Goal: Task Accomplishment & Management: Manage account settings

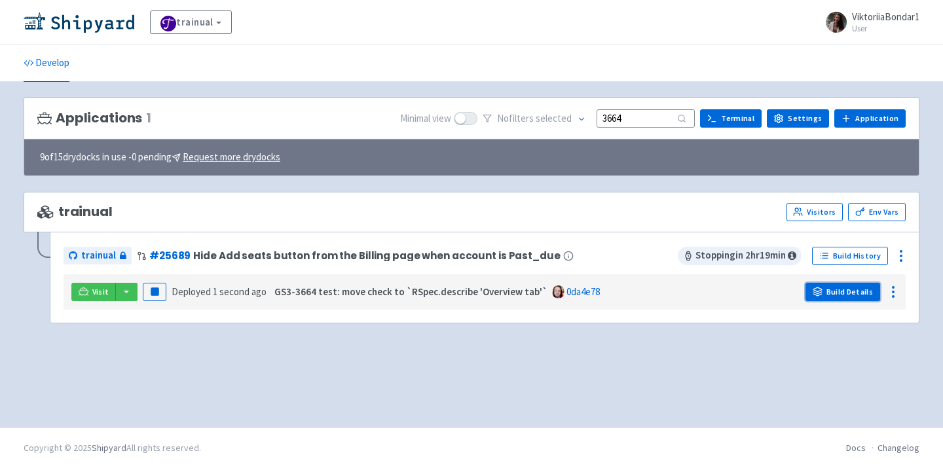
click at [852, 293] on link "Build Details" at bounding box center [842, 292] width 75 height 18
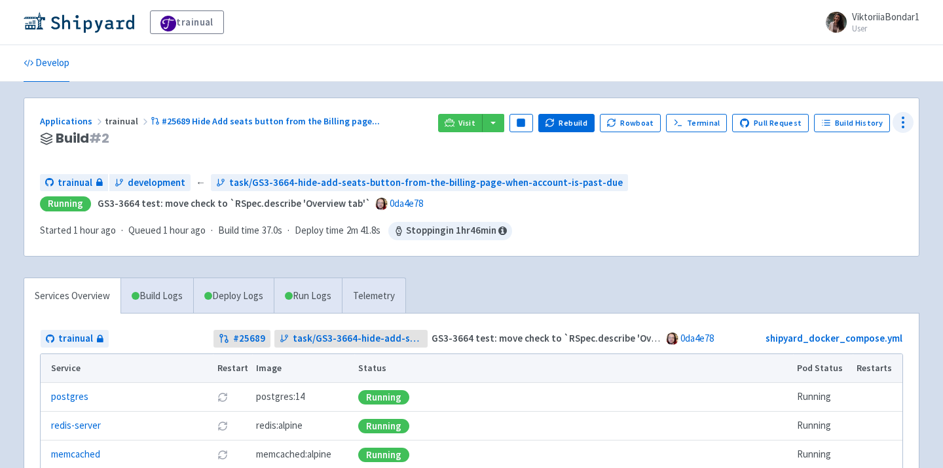
click at [903, 122] on circle at bounding box center [902, 122] width 1 height 1
click at [882, 221] on span "Env Vars" at bounding box center [853, 222] width 87 height 18
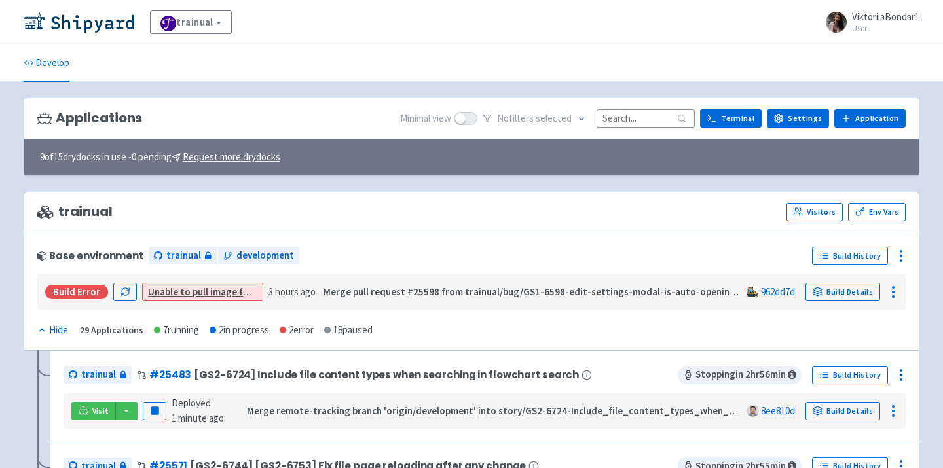
click at [632, 121] on input at bounding box center [645, 118] width 98 height 18
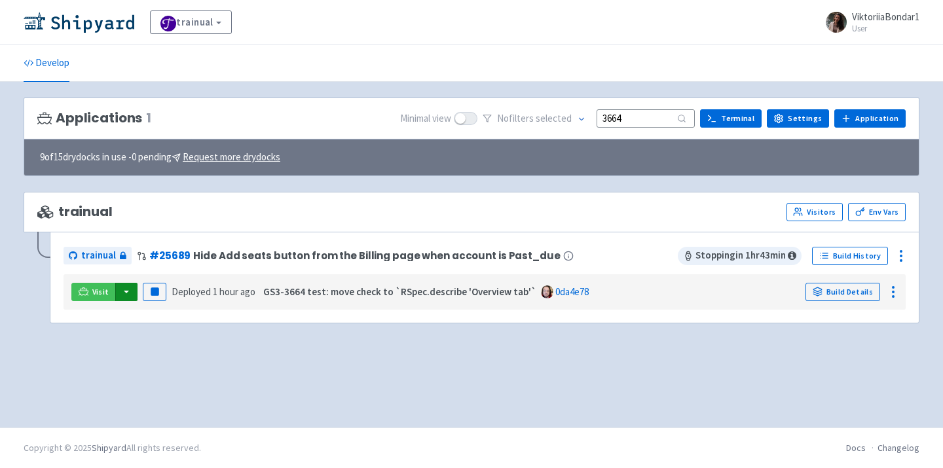
type input "3664"
click at [119, 293] on button "button" at bounding box center [126, 292] width 22 height 18
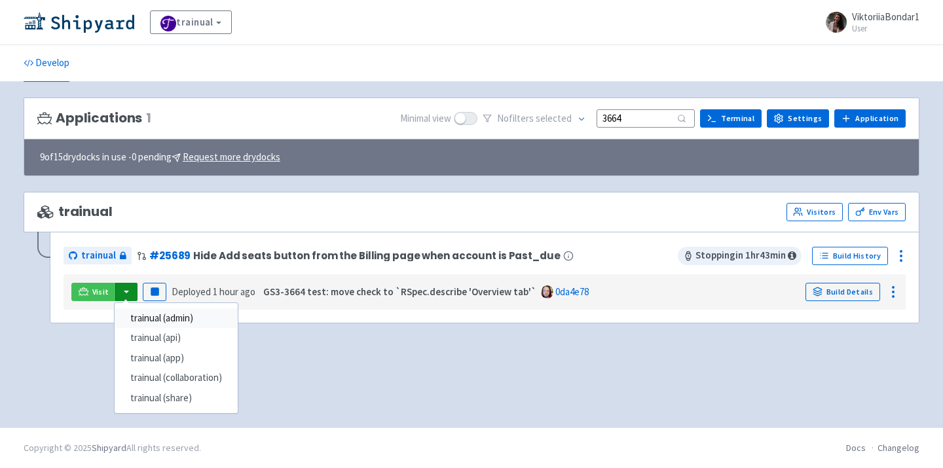
click at [165, 319] on link "trainual (admin)" at bounding box center [176, 318] width 123 height 20
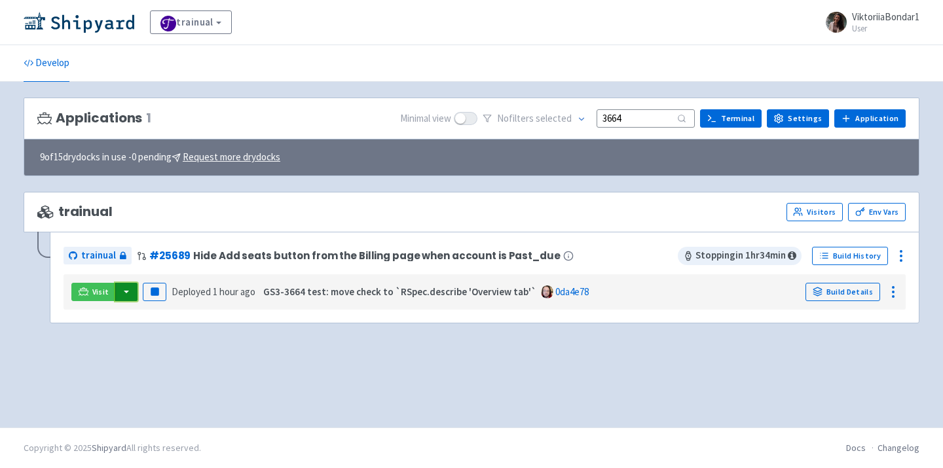
click at [128, 294] on button "button" at bounding box center [126, 292] width 22 height 18
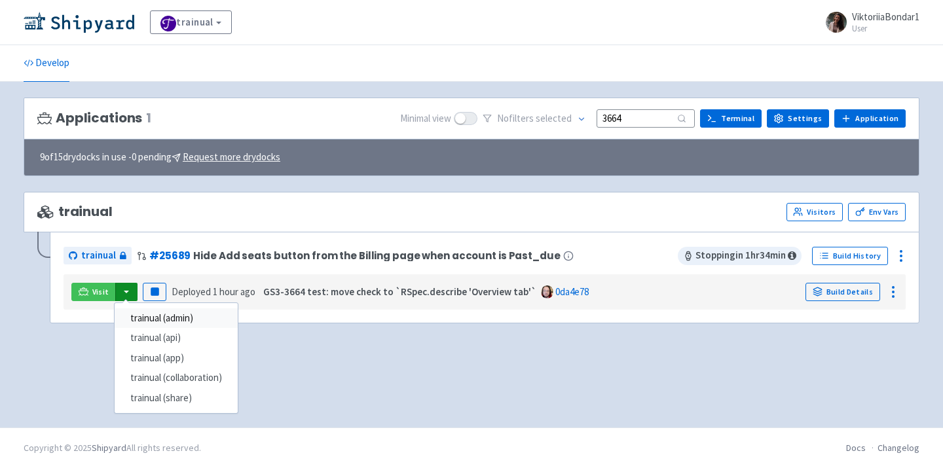
click at [154, 316] on link "trainual (admin)" at bounding box center [176, 318] width 123 height 20
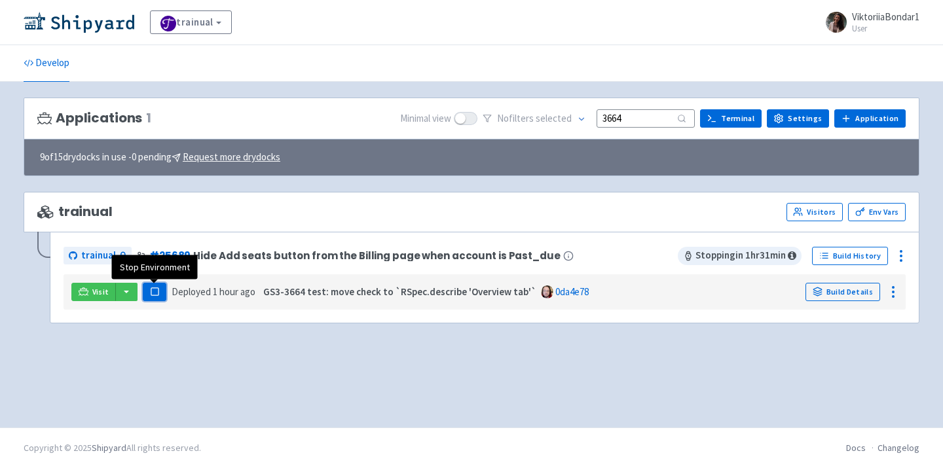
click at [153, 289] on rect "button" at bounding box center [154, 291] width 7 height 7
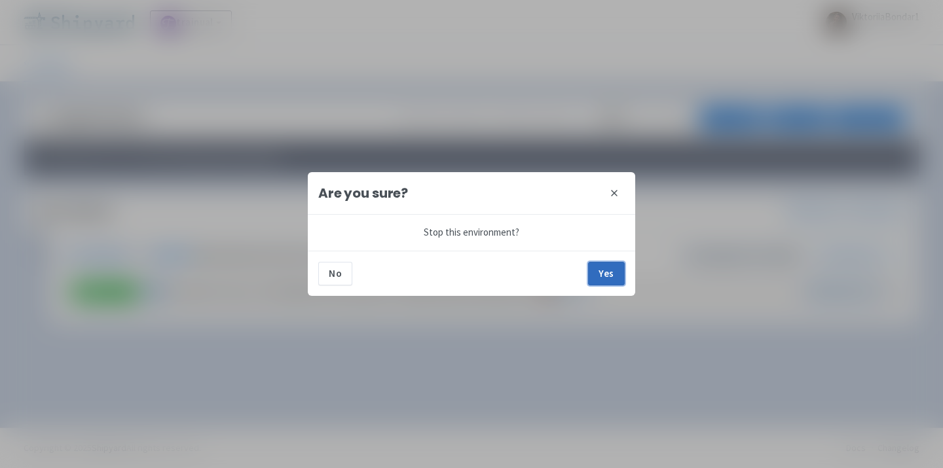
click at [601, 276] on button "Yes" at bounding box center [606, 274] width 37 height 24
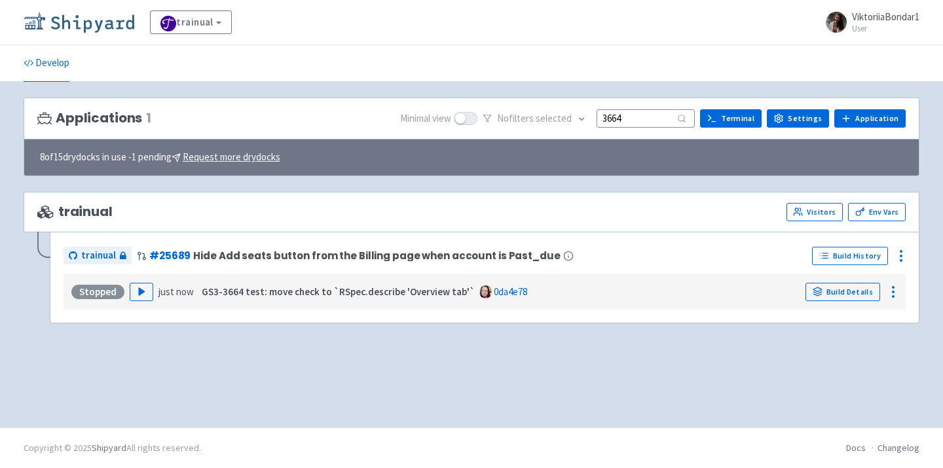
click at [99, 18] on img at bounding box center [79, 22] width 111 height 21
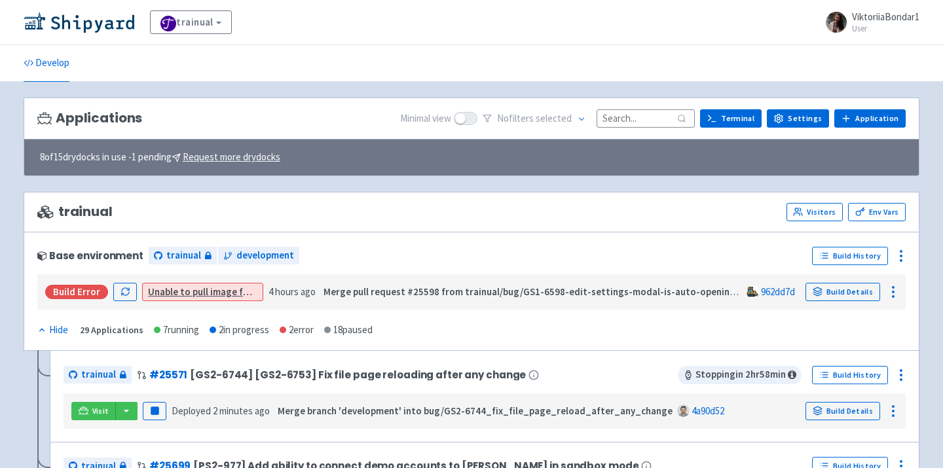
click at [632, 107] on div "Applications Minimal view No filter s selected Terminal Settings Application Te…" at bounding box center [471, 119] width 895 height 43
click at [630, 122] on input at bounding box center [645, 118] width 98 height 18
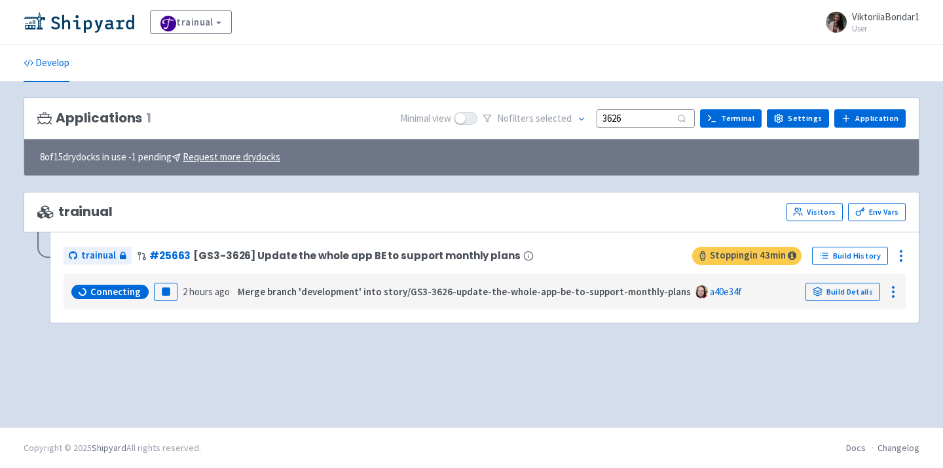
type input "3626"
click at [154, 300] on button "Pause" at bounding box center [166, 292] width 24 height 18
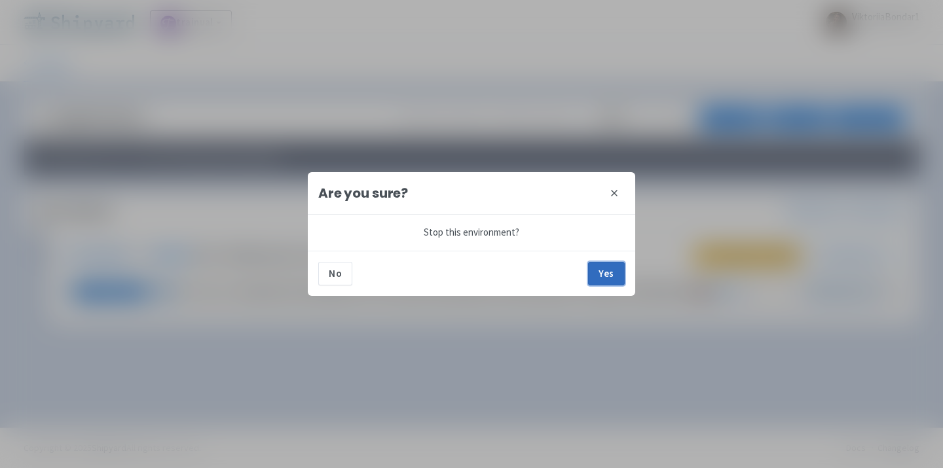
click at [615, 272] on button "Yes" at bounding box center [606, 274] width 37 height 24
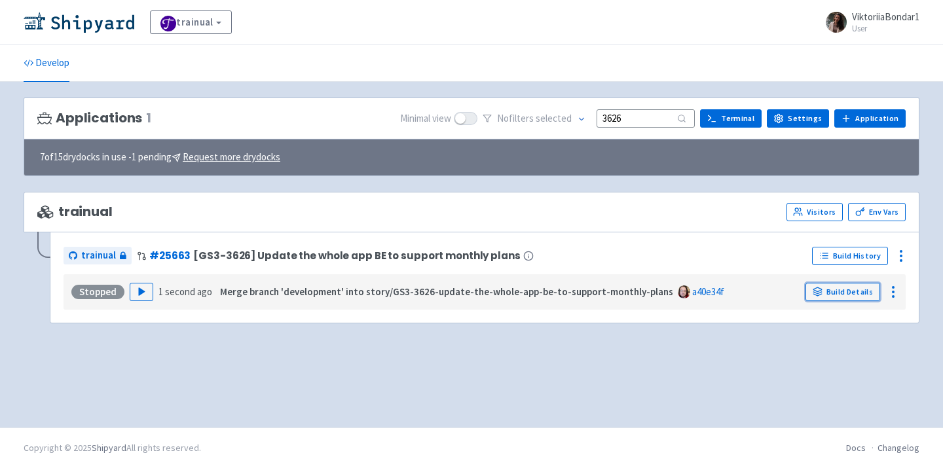
click at [839, 293] on link "Build Details" at bounding box center [842, 292] width 75 height 18
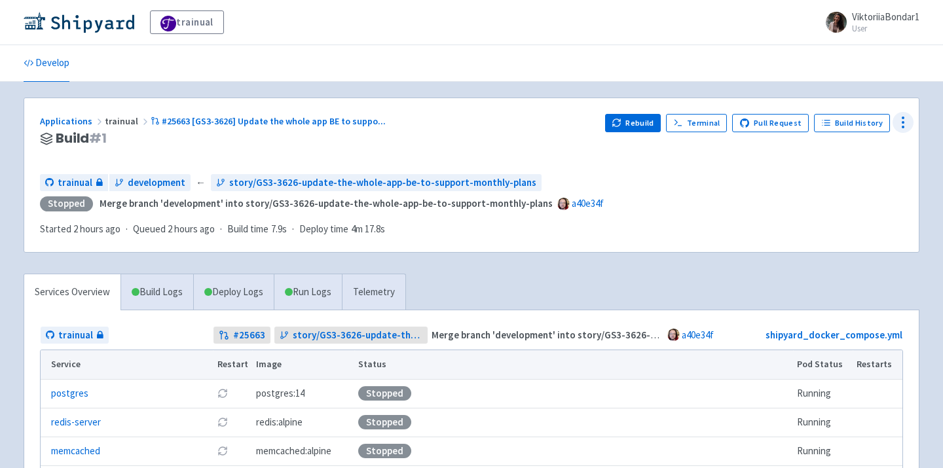
click at [902, 123] on circle at bounding box center [902, 122] width 1 height 1
click at [871, 225] on span "Env Vars" at bounding box center [853, 222] width 87 height 18
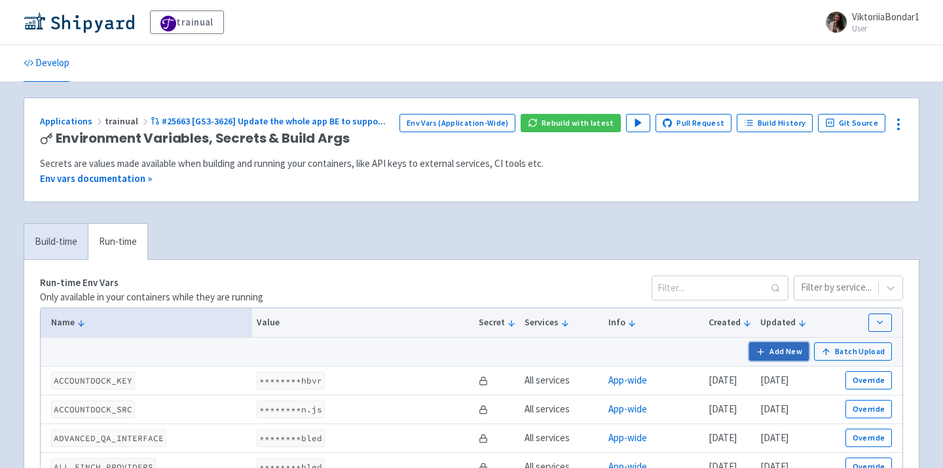
click at [783, 356] on button "Add New" at bounding box center [779, 351] width 60 height 18
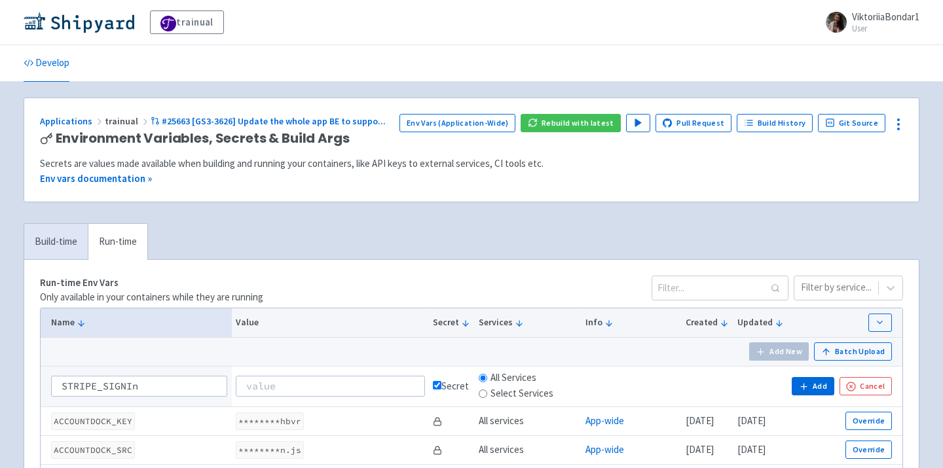
type input "gSTRIPE_SIGNIn"
drag, startPoint x: 168, startPoint y: 394, endPoint x: 0, endPoint y: 365, distance: 170.8
type input "STRIPE_SIGNING_SECRET"
click at [314, 384] on input at bounding box center [330, 386] width 189 height 21
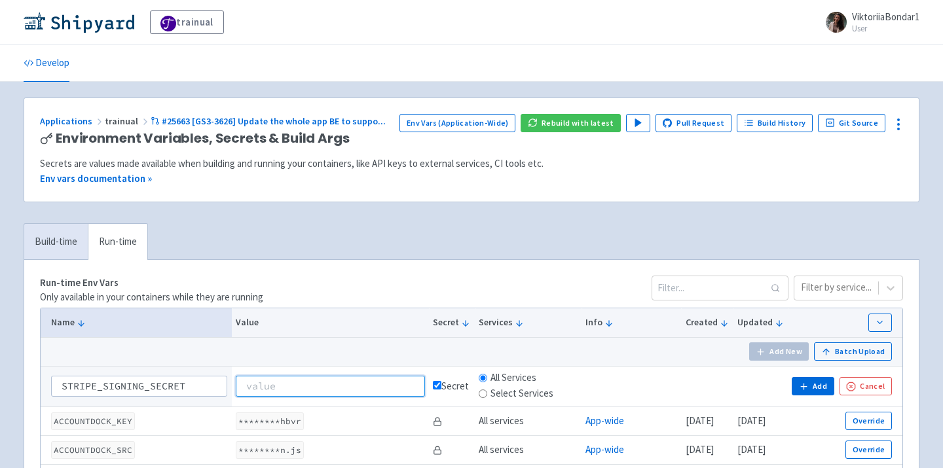
paste input "whsec_t3VutUob3rXnTOmDOZz5zNvG60lJFxfD"
type input "whsec_t3VutUob3rXnTOmDOZz5zNvG60lJFxfD"
click at [821, 384] on button "Add" at bounding box center [812, 386] width 42 height 18
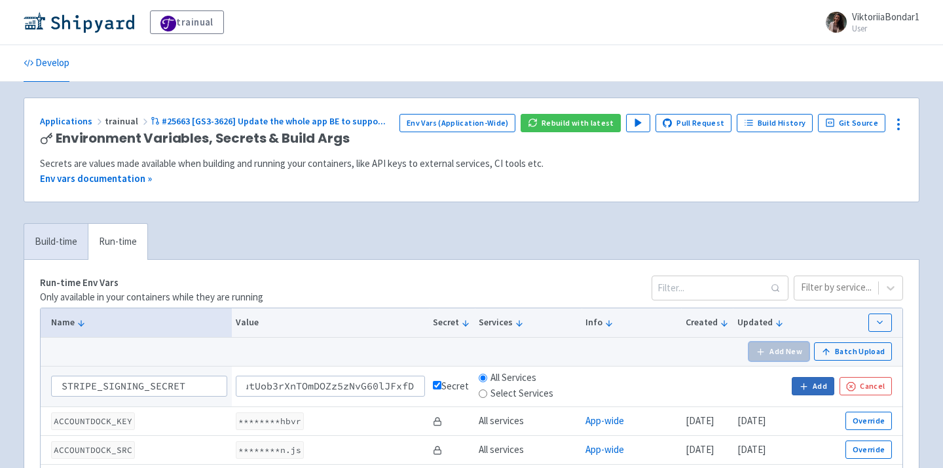
scroll to position [0, 0]
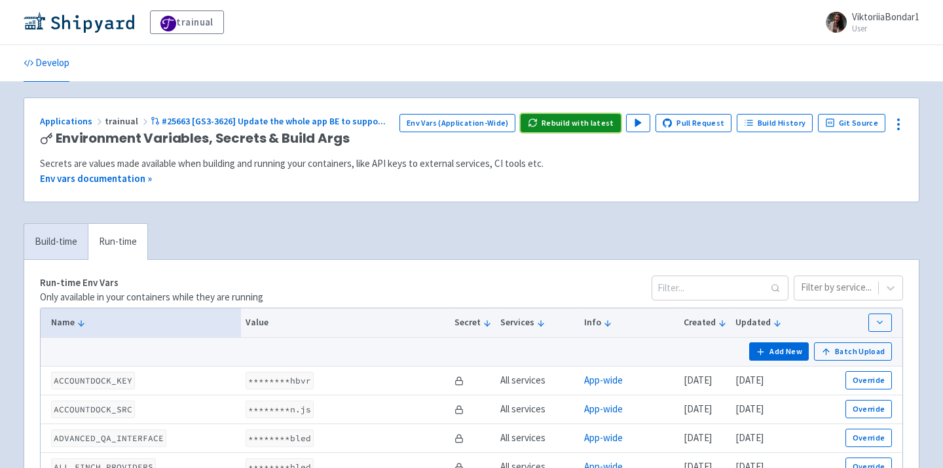
click at [602, 124] on button "Rebuild with latest" at bounding box center [570, 123] width 100 height 18
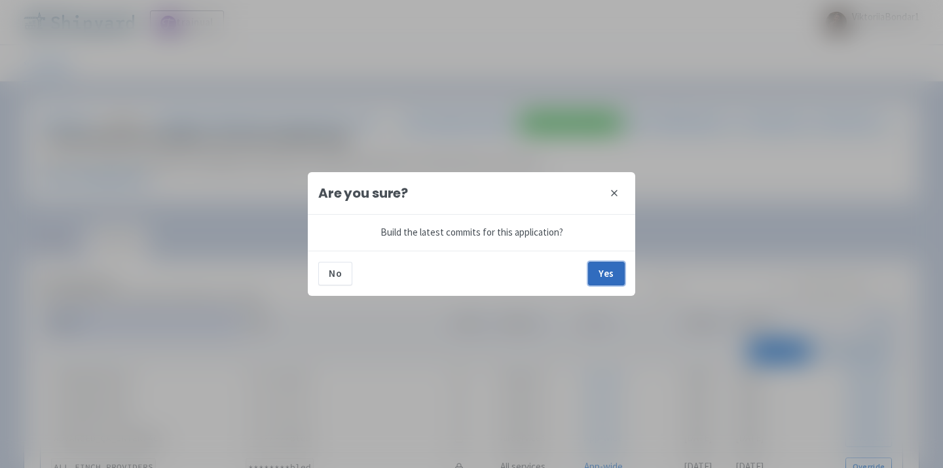
click at [613, 270] on button "Yes" at bounding box center [606, 274] width 37 height 24
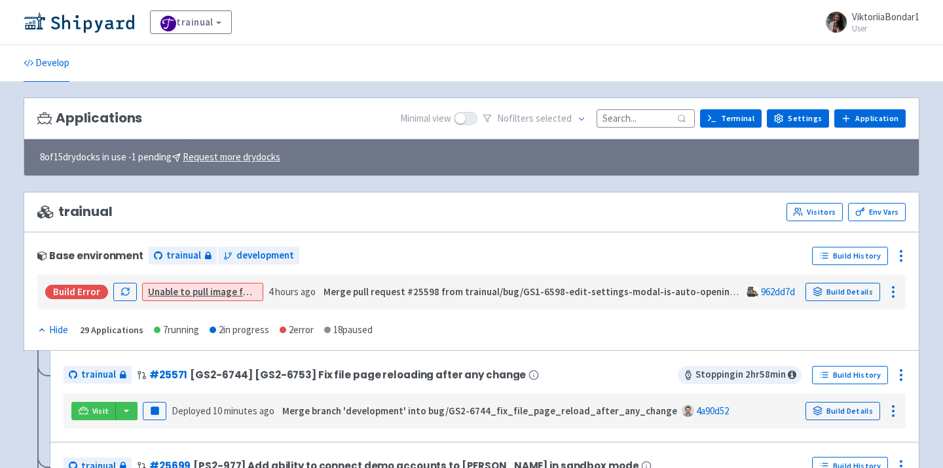
click at [633, 113] on input at bounding box center [645, 118] width 98 height 18
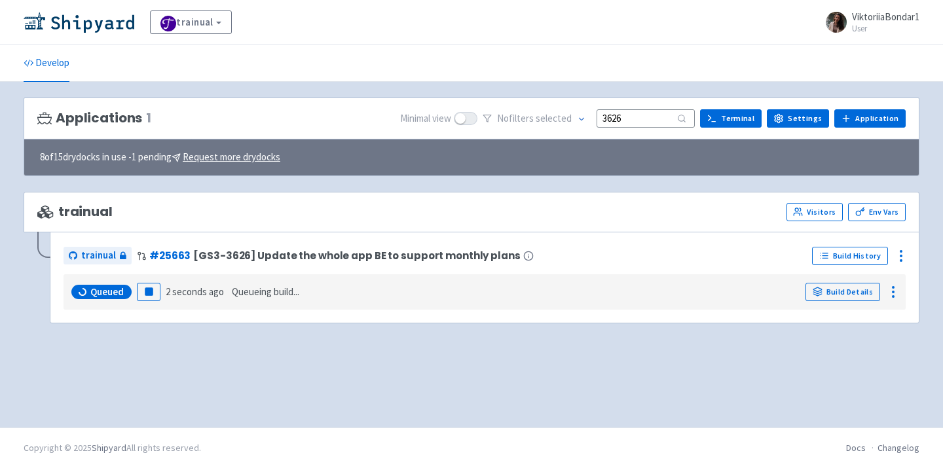
type input "3626"
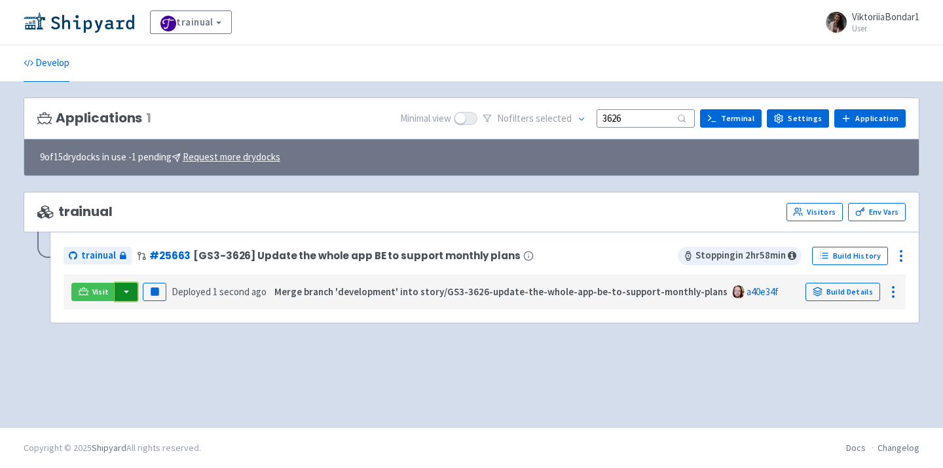
click at [120, 290] on button "button" at bounding box center [126, 292] width 22 height 18
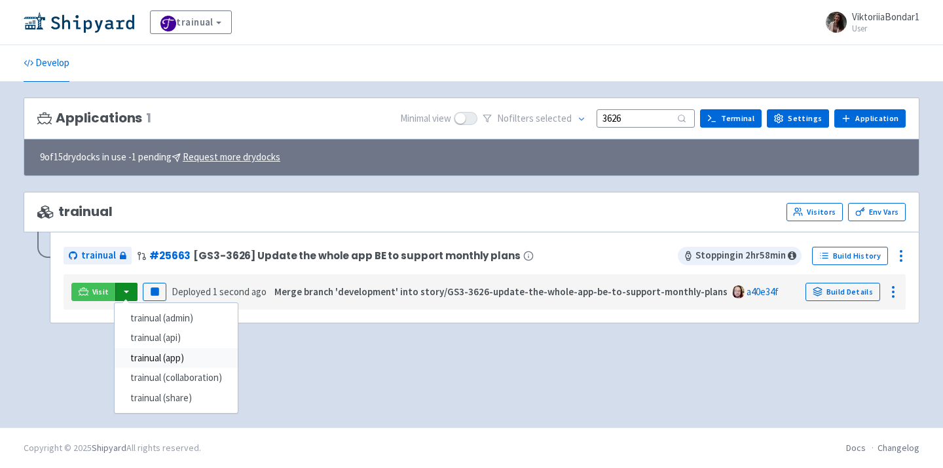
click at [189, 355] on link "trainual (app)" at bounding box center [176, 358] width 123 height 20
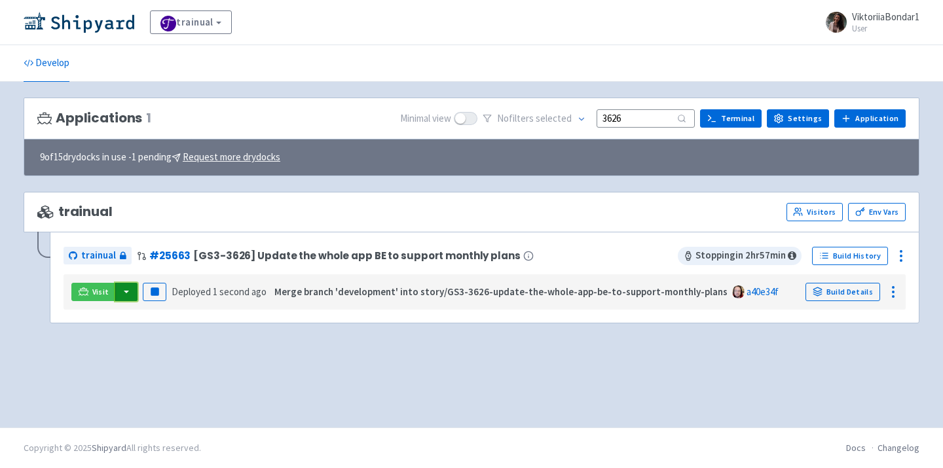
click at [128, 294] on button "button" at bounding box center [126, 292] width 22 height 18
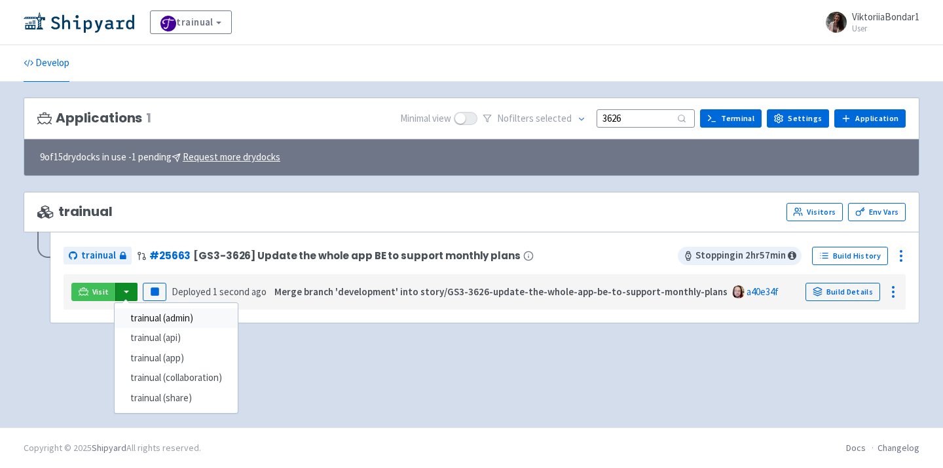
click at [160, 319] on link "trainual (admin)" at bounding box center [176, 318] width 123 height 20
